Goal: Navigation & Orientation: Find specific page/section

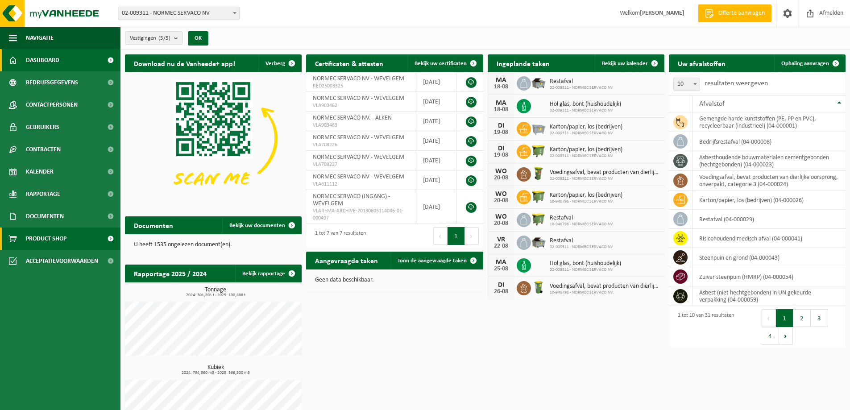
click at [46, 240] on span "Product Shop" at bounding box center [46, 238] width 41 height 22
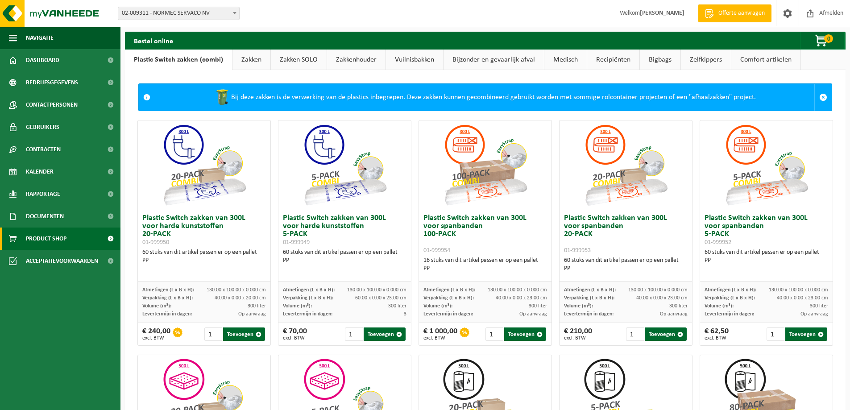
click at [242, 57] on link "Zakken" at bounding box center [251, 60] width 38 height 21
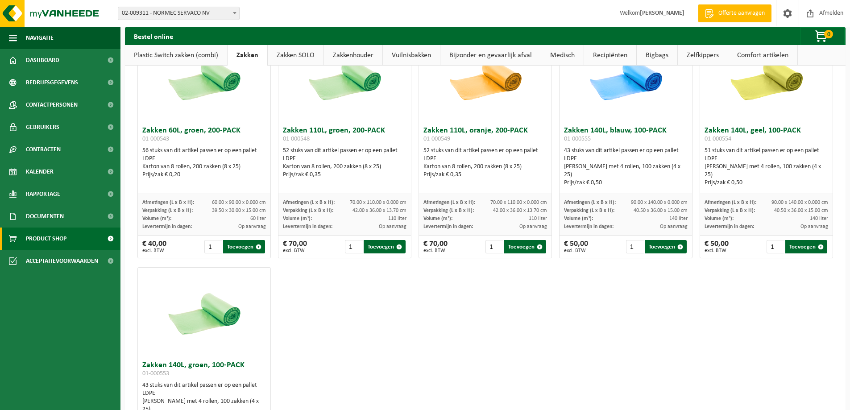
scroll to position [1115, 0]
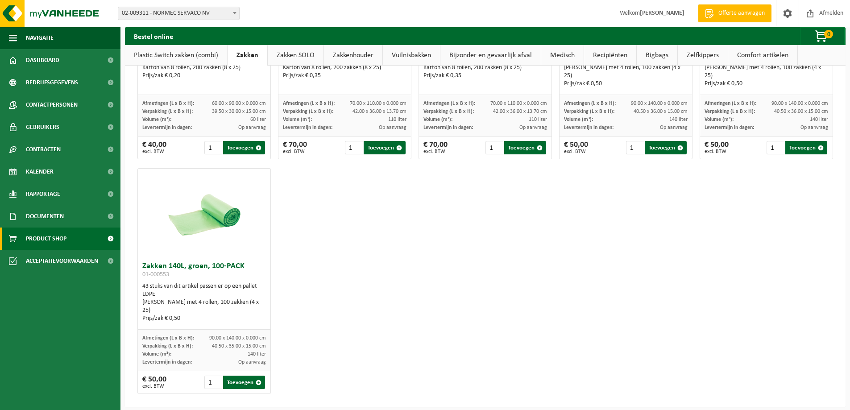
click at [293, 63] on link "Zakken SOLO" at bounding box center [296, 55] width 56 height 21
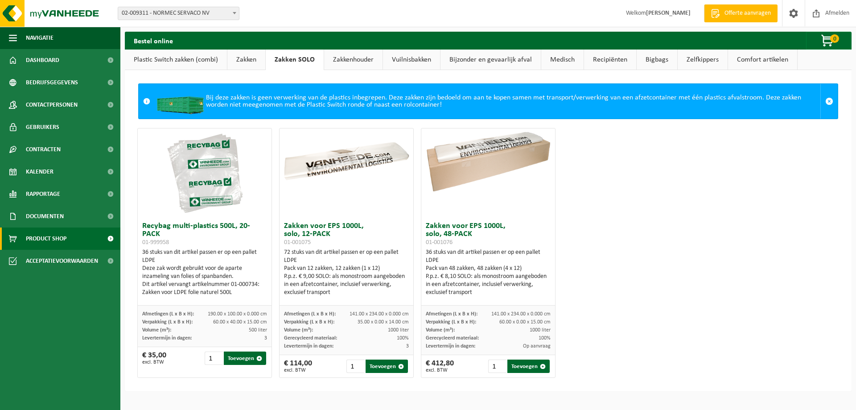
click at [340, 59] on link "Zakkenhouder" at bounding box center [353, 60] width 58 height 21
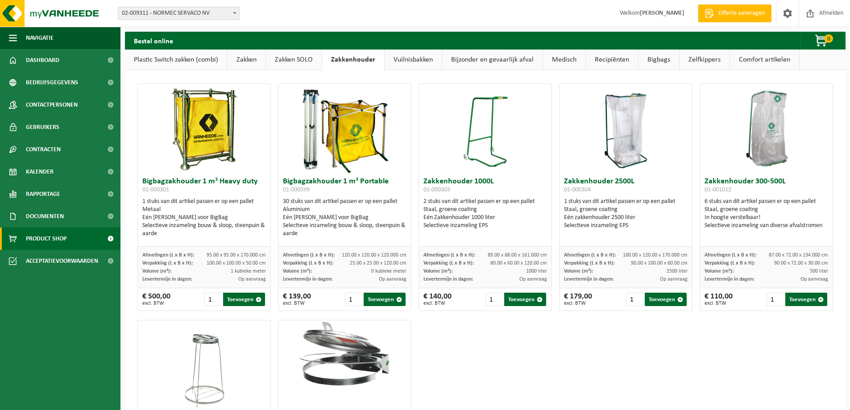
click at [395, 59] on link "Vuilnisbakken" at bounding box center [412, 60] width 57 height 21
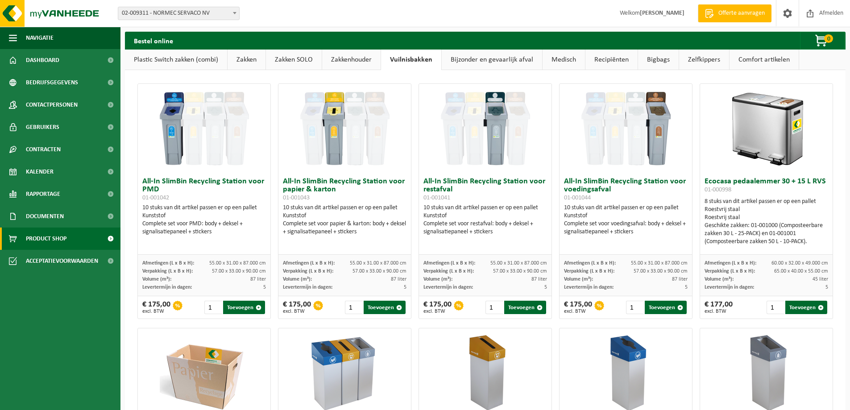
click at [481, 60] on link "Bijzonder en gevaarlijk afval" at bounding box center [491, 60] width 100 height 21
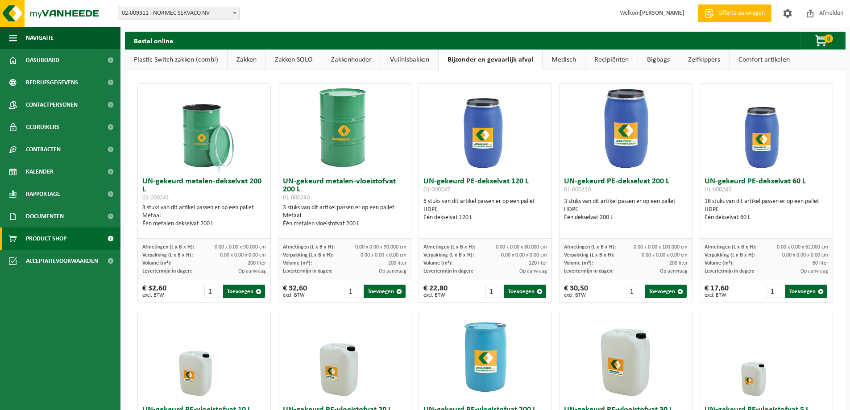
click at [691, 58] on link "Zelfkippers" at bounding box center [704, 60] width 50 height 21
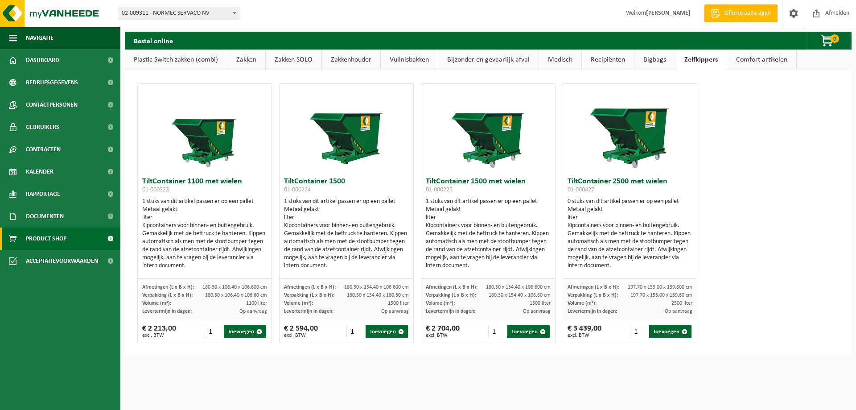
click at [740, 58] on link "Comfort artikelen" at bounding box center [761, 60] width 69 height 21
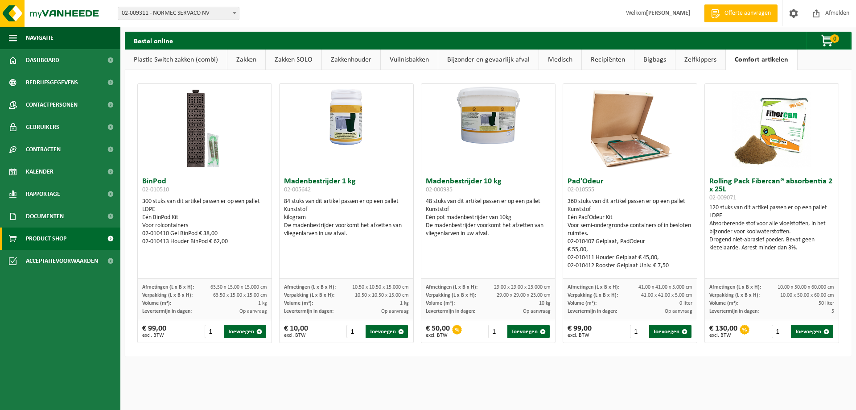
click at [244, 61] on link "Zakken" at bounding box center [246, 60] width 38 height 21
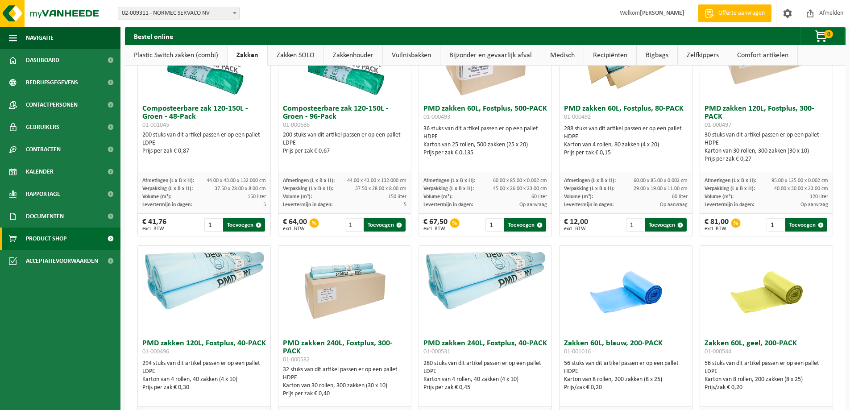
scroll to position [580, 0]
